Goal: Participate in discussion

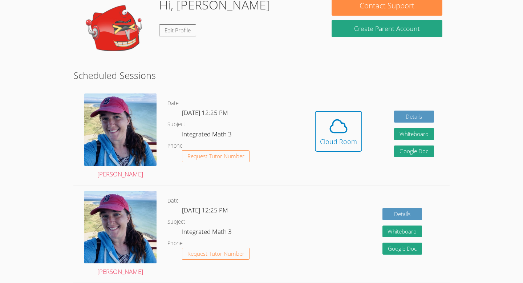
scroll to position [66, 0]
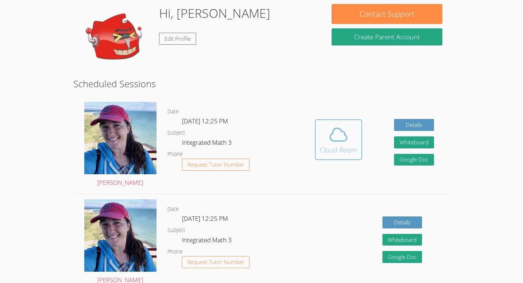
click at [327, 138] on span at bounding box center [338, 134] width 37 height 20
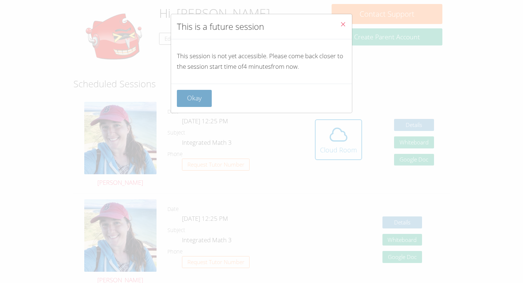
click at [206, 98] on button "Okay" at bounding box center [194, 98] width 35 height 17
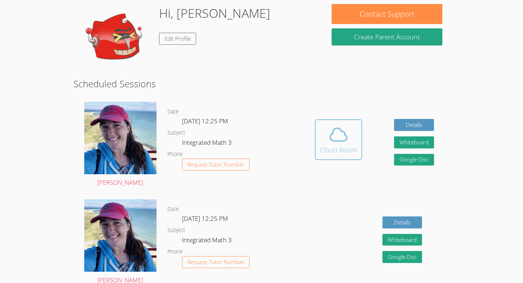
drag, startPoint x: 367, startPoint y: 149, endPoint x: 360, endPoint y: 149, distance: 6.9
click at [367, 149] on div "Hidden Cloud Room Details Whiteboard Hidden Google Doc" at bounding box center [374, 144] width 151 height 97
click at [348, 146] on div "Cloud Room" at bounding box center [338, 150] width 37 height 10
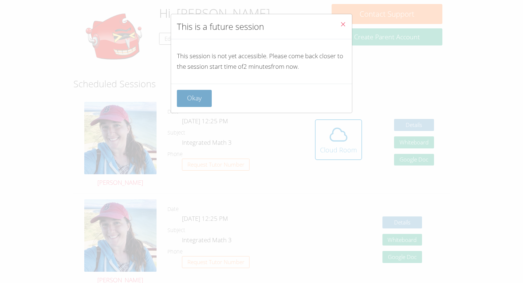
click at [206, 102] on button "Okay" at bounding box center [194, 98] width 35 height 17
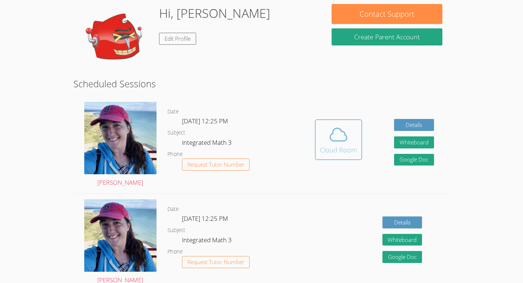
click at [338, 132] on icon at bounding box center [338, 134] width 20 height 20
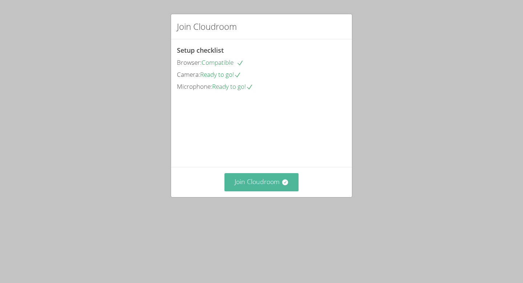
click at [251, 191] on button "Join Cloudroom" at bounding box center [262, 182] width 74 height 18
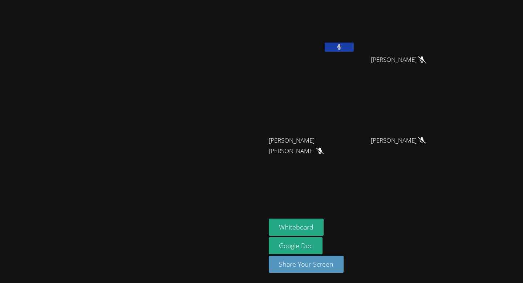
click at [342, 48] on icon at bounding box center [339, 47] width 5 height 6
click at [343, 45] on icon at bounding box center [339, 47] width 8 height 6
click at [341, 49] on icon at bounding box center [339, 47] width 4 height 6
click at [324, 225] on button "Whiteboard" at bounding box center [296, 226] width 55 height 17
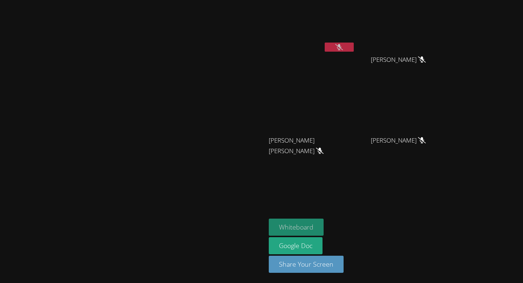
click at [324, 227] on button "Whiteboard" at bounding box center [296, 226] width 55 height 17
click at [343, 49] on icon at bounding box center [339, 47] width 8 height 6
click at [354, 44] on button at bounding box center [339, 47] width 29 height 9
click at [343, 44] on icon at bounding box center [339, 47] width 8 height 6
click at [342, 46] on icon at bounding box center [339, 47] width 5 height 6
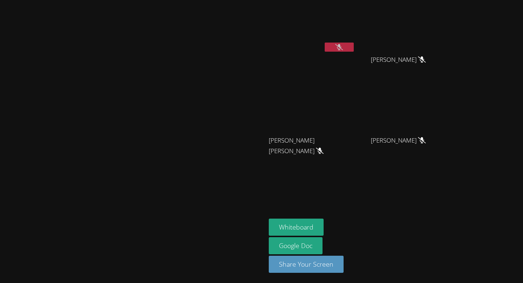
click at [343, 45] on icon at bounding box center [339, 47] width 8 height 6
click at [341, 46] on icon at bounding box center [339, 47] width 4 height 6
click at [343, 49] on icon at bounding box center [339, 47] width 8 height 6
click at [354, 49] on button at bounding box center [339, 47] width 29 height 9
click at [343, 49] on icon at bounding box center [339, 47] width 8 height 6
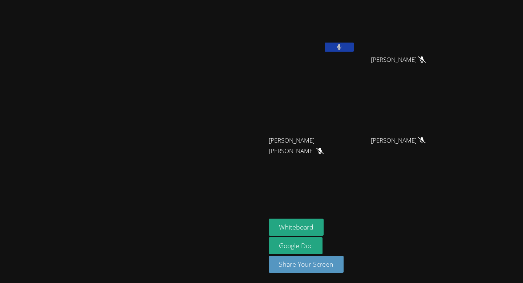
click at [354, 49] on button at bounding box center [339, 47] width 29 height 9
click at [354, 45] on button at bounding box center [339, 47] width 29 height 9
click at [354, 48] on button at bounding box center [339, 47] width 29 height 9
click at [343, 47] on icon at bounding box center [339, 47] width 8 height 6
click at [341, 49] on icon at bounding box center [339, 47] width 4 height 6
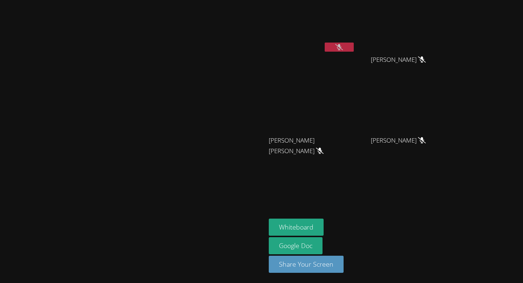
click at [343, 48] on icon at bounding box center [339, 47] width 8 height 6
click at [341, 48] on icon at bounding box center [339, 47] width 4 height 6
click at [354, 48] on button at bounding box center [339, 47] width 29 height 9
click at [354, 47] on button at bounding box center [339, 47] width 29 height 9
click at [343, 44] on icon at bounding box center [339, 47] width 8 height 6
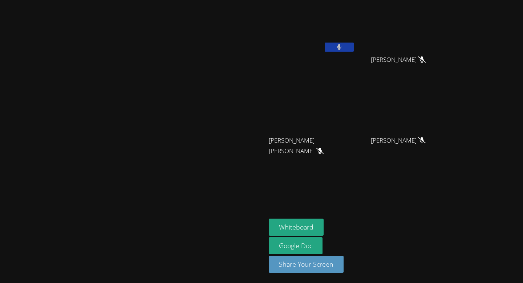
click at [342, 44] on icon at bounding box center [339, 47] width 5 height 6
click at [354, 49] on button at bounding box center [339, 47] width 29 height 9
click at [354, 48] on button at bounding box center [339, 47] width 29 height 9
click at [342, 48] on icon at bounding box center [339, 47] width 5 height 6
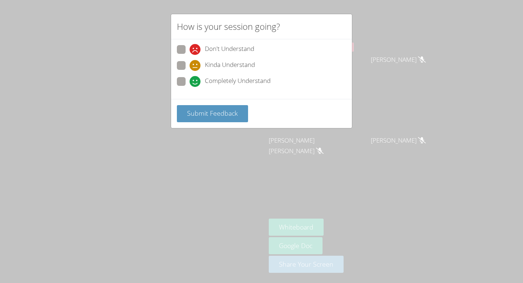
click at [222, 81] on span "Completely Understand" at bounding box center [238, 81] width 66 height 11
click at [196, 81] on input "Completely Understand" at bounding box center [193, 80] width 6 height 6
radio input "true"
click at [209, 119] on button "Submit Feedback" at bounding box center [212, 113] width 71 height 17
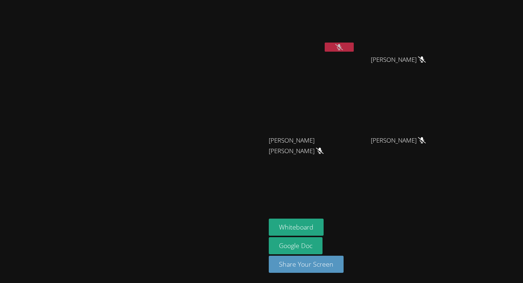
click at [343, 47] on icon at bounding box center [339, 47] width 8 height 6
click at [341, 47] on icon at bounding box center [339, 47] width 4 height 6
